Goal: Obtain resource: Download file/media

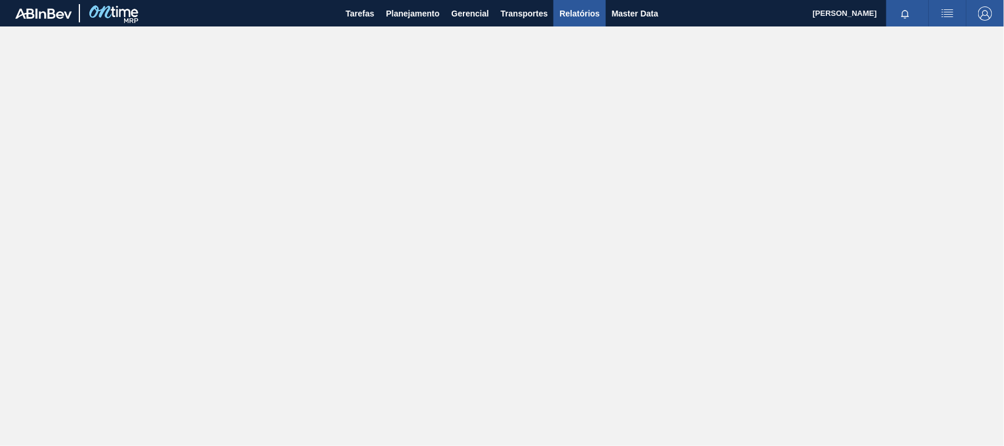
click at [568, 7] on span "Relatórios" at bounding box center [579, 13] width 40 height 14
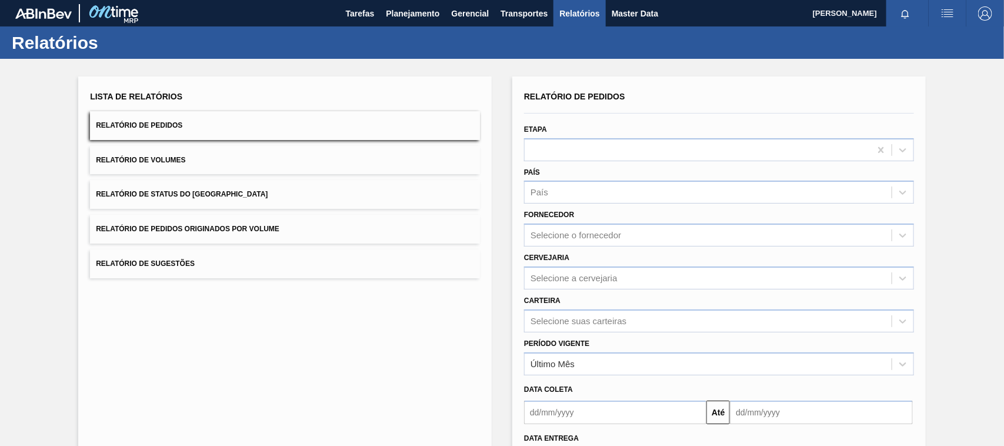
click at [181, 233] on button "Relatório de Pedidos Originados por Volume" at bounding box center [285, 229] width 390 height 29
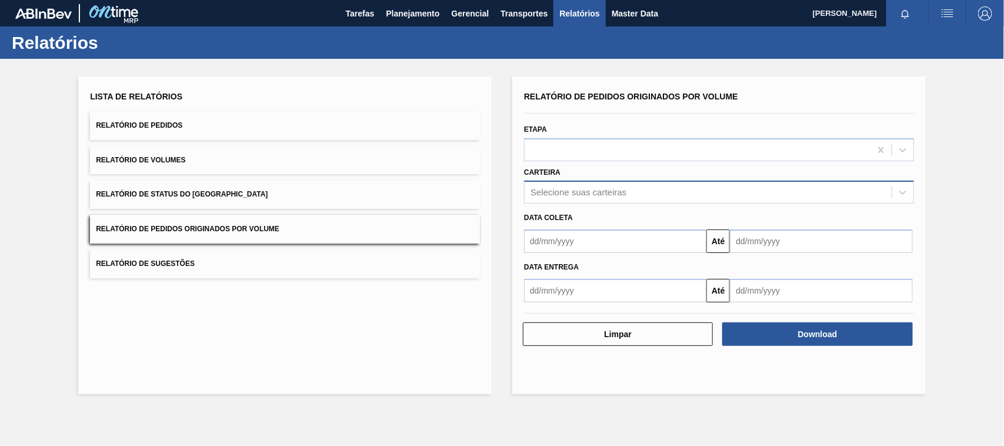
click at [565, 189] on div "Selecione suas carteiras" at bounding box center [578, 193] width 96 height 10
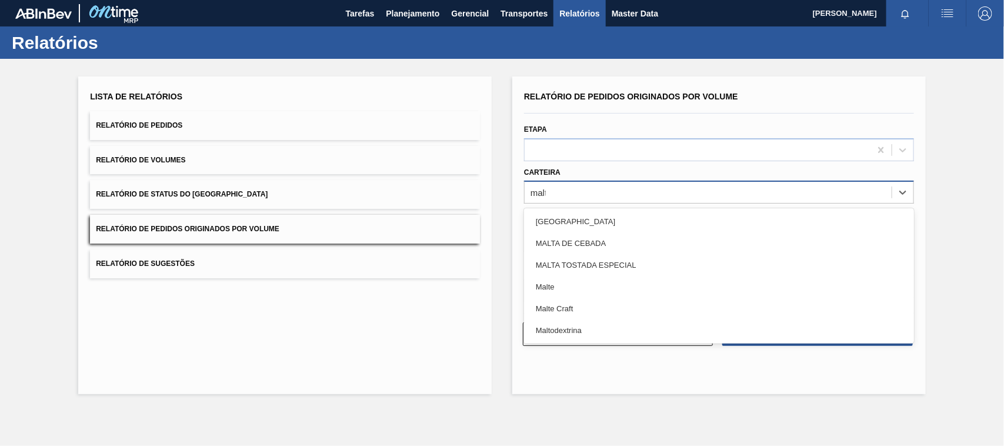
type input "malte"
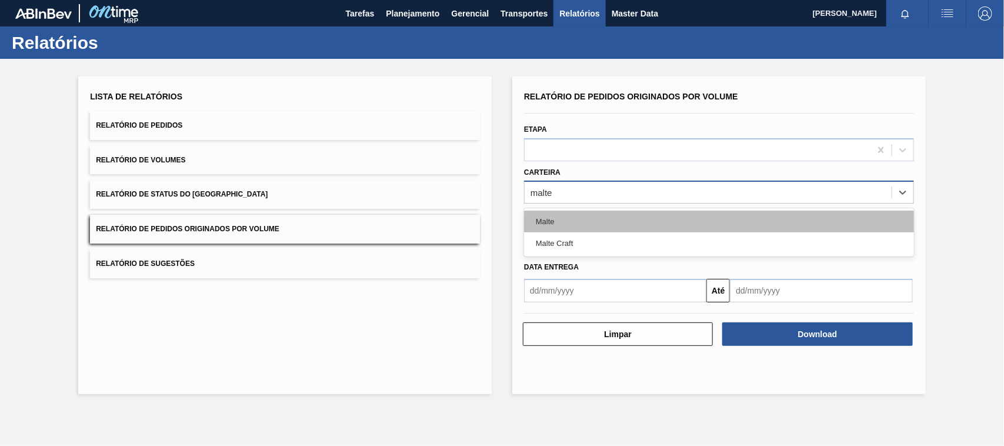
click at [539, 215] on div "Malte" at bounding box center [719, 222] width 390 height 22
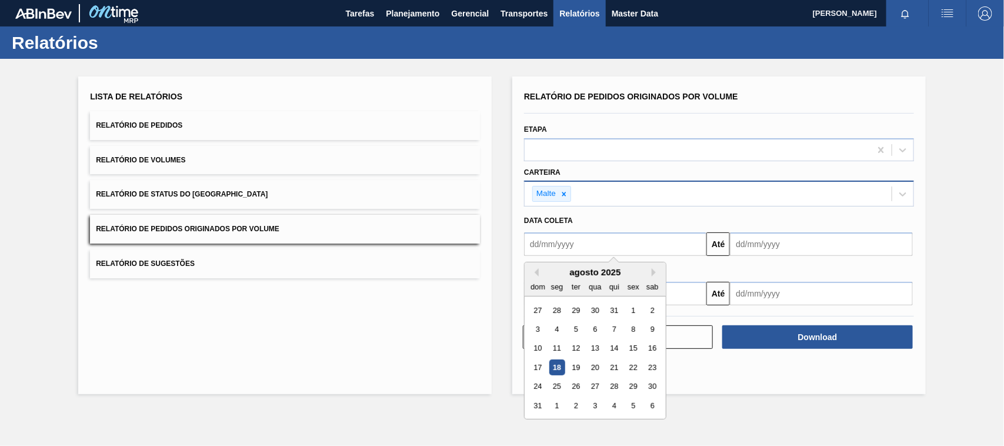
click at [559, 247] on input "text" at bounding box center [615, 244] width 182 height 24
type input "[DATE]"
click at [594, 305] on div "1" at bounding box center [595, 310] width 16 height 16
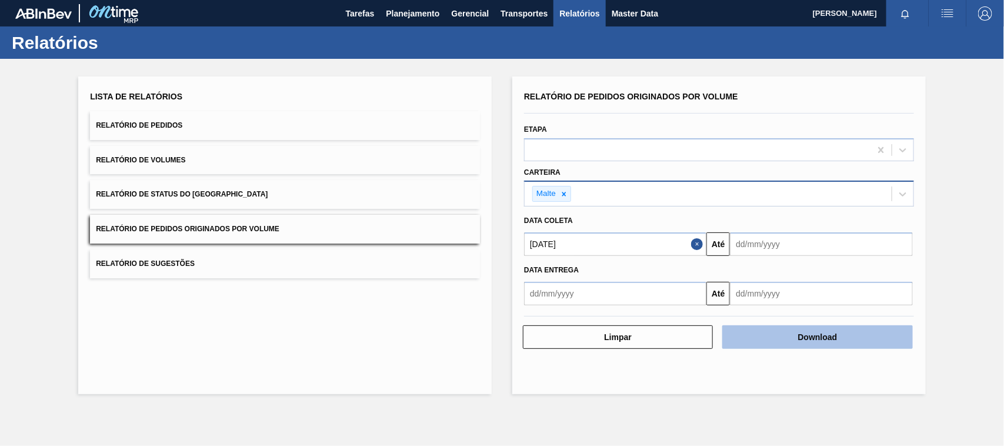
click at [819, 339] on button "Download" at bounding box center [817, 337] width 190 height 24
